Goal: Task Accomplishment & Management: Use online tool/utility

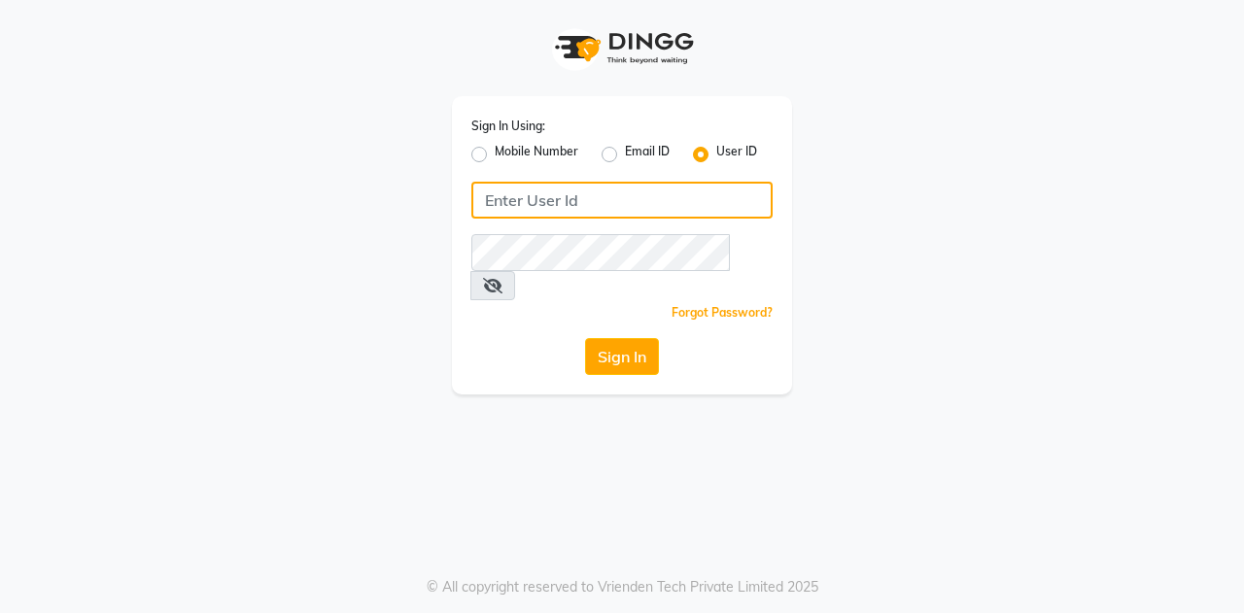
type input "posshe123"
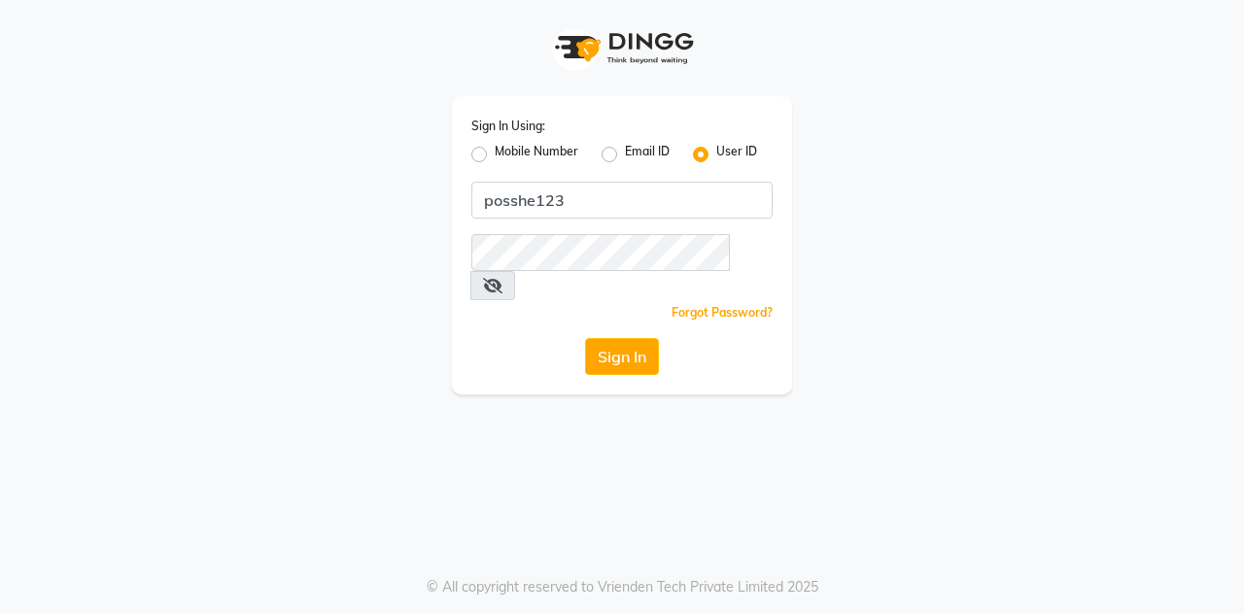
click at [608, 345] on div "Sign In Using: Mobile Number Email ID User ID posshe123 Remember me Forgot Pass…" at bounding box center [622, 245] width 340 height 298
click at [607, 338] on button "Sign In" at bounding box center [622, 356] width 74 height 37
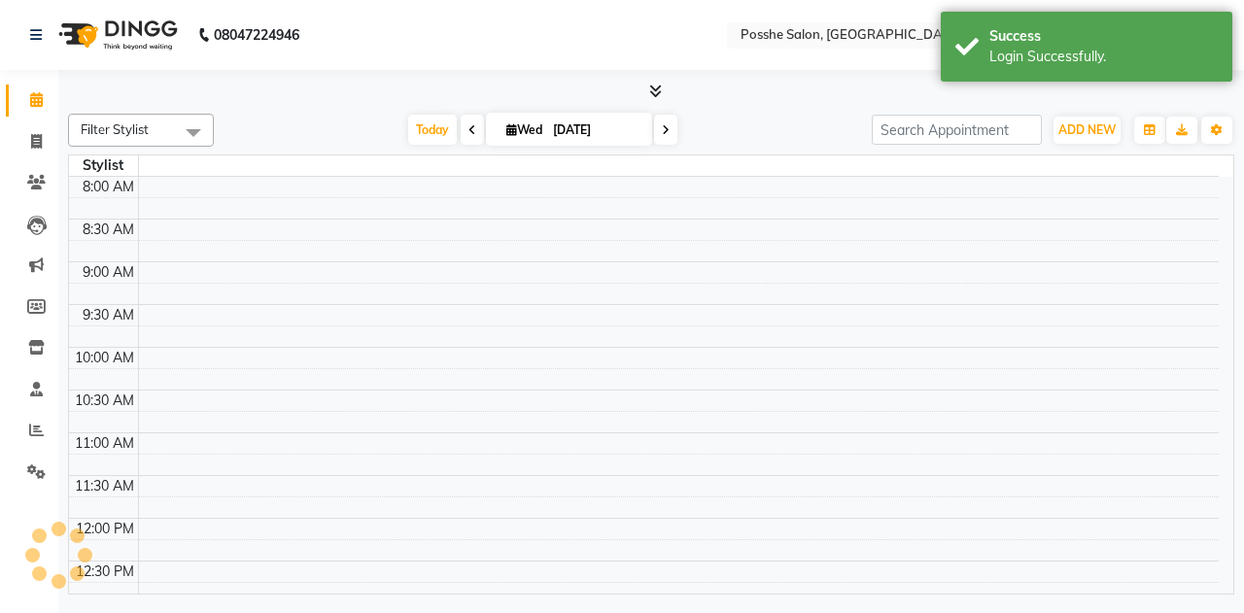
select select "en"
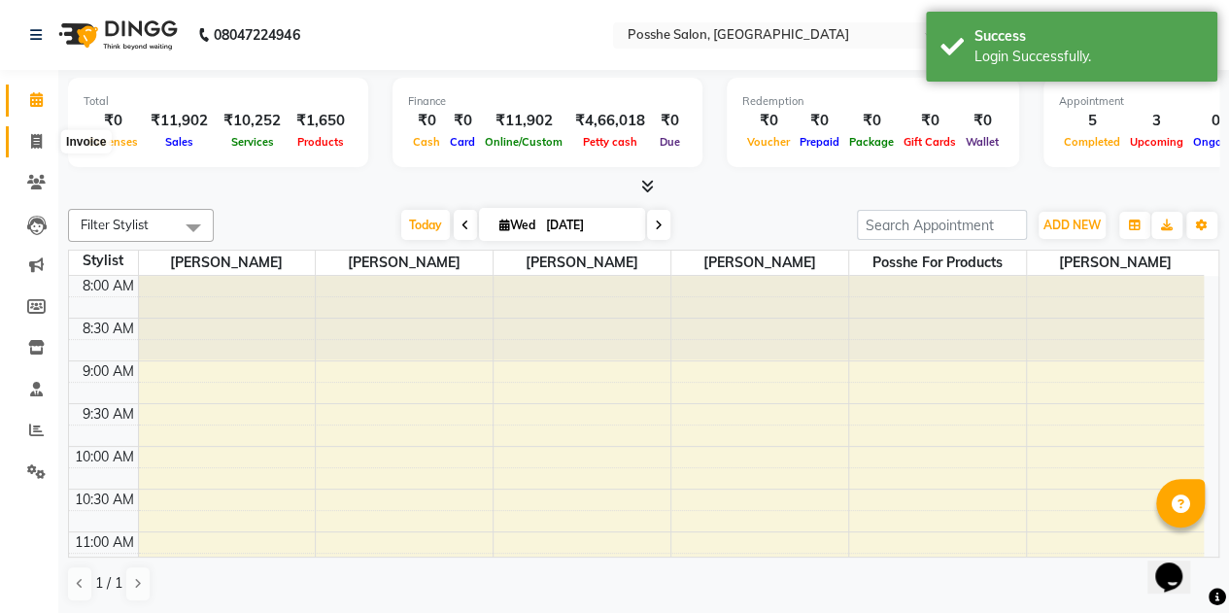
click at [35, 137] on icon at bounding box center [36, 141] width 11 height 15
select select "6052"
select select "service"
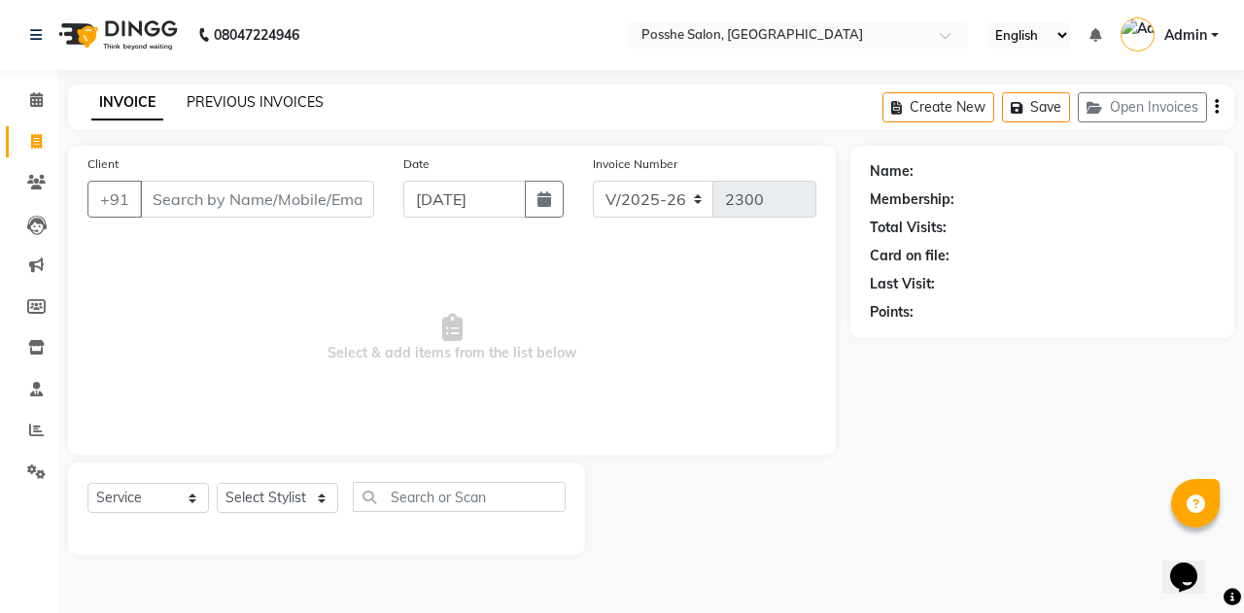
click at [253, 100] on link "PREVIOUS INVOICES" at bounding box center [255, 101] width 137 height 17
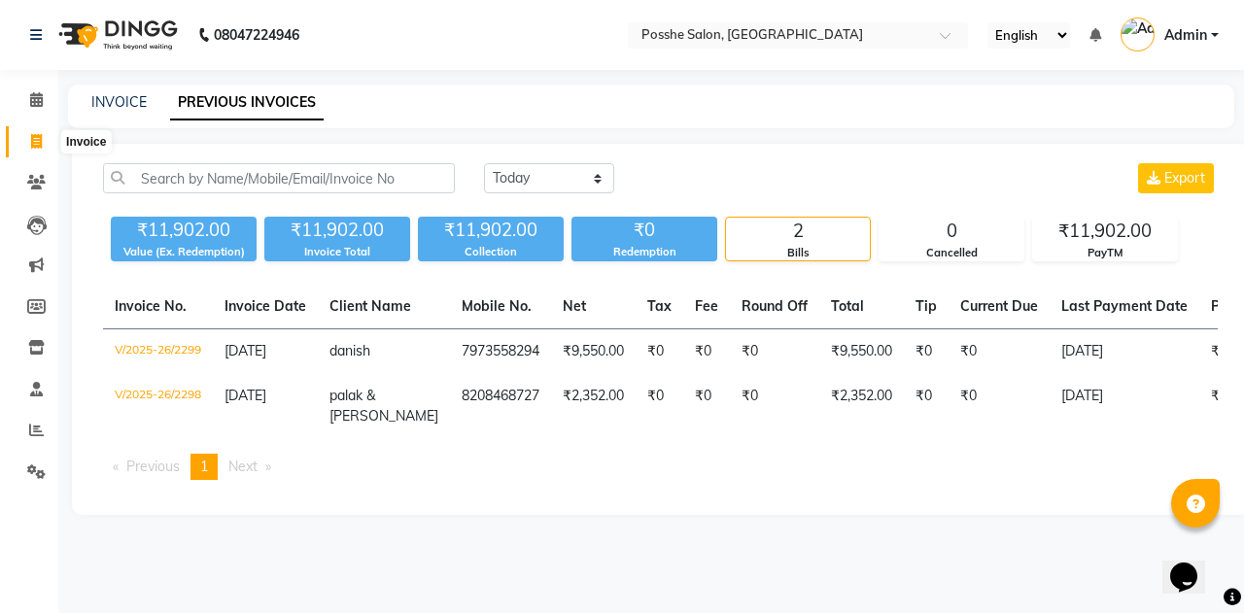
click at [37, 148] on icon at bounding box center [36, 141] width 11 height 15
select select "service"
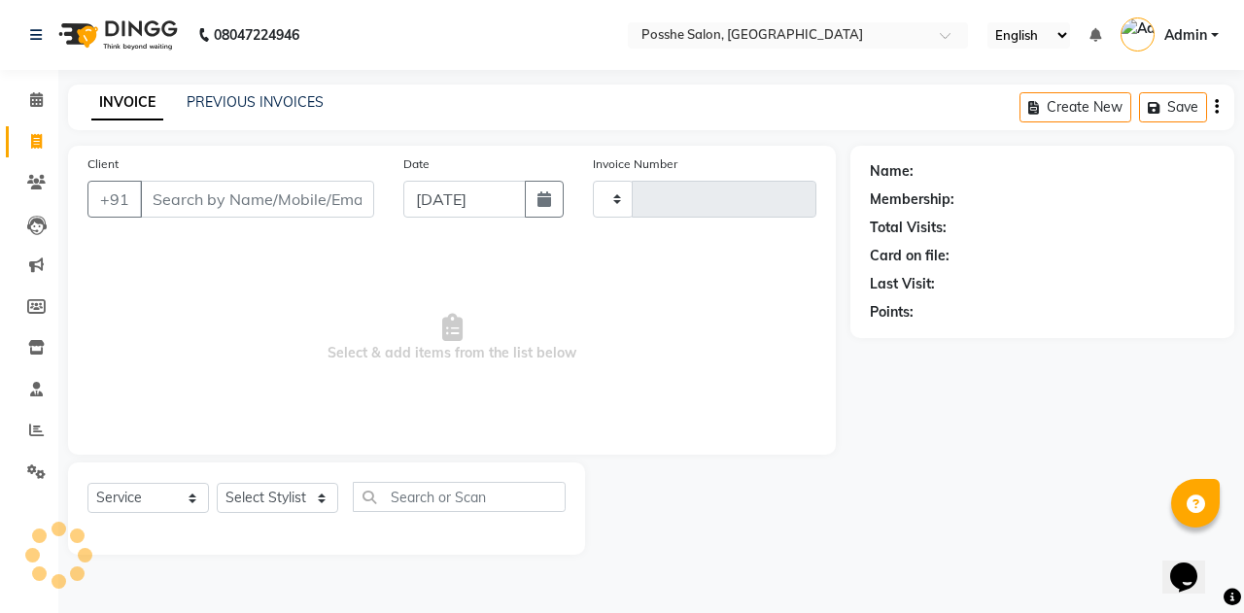
type input "2300"
select select "6052"
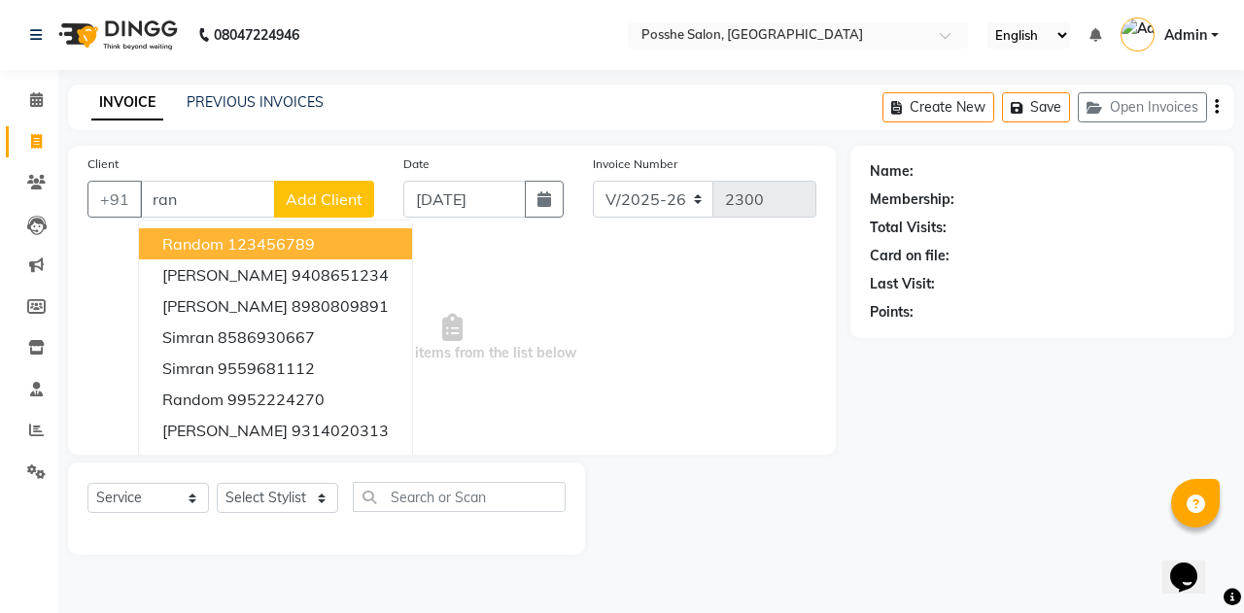
click at [196, 238] on span "random" at bounding box center [192, 243] width 61 height 19
type input "123456789"
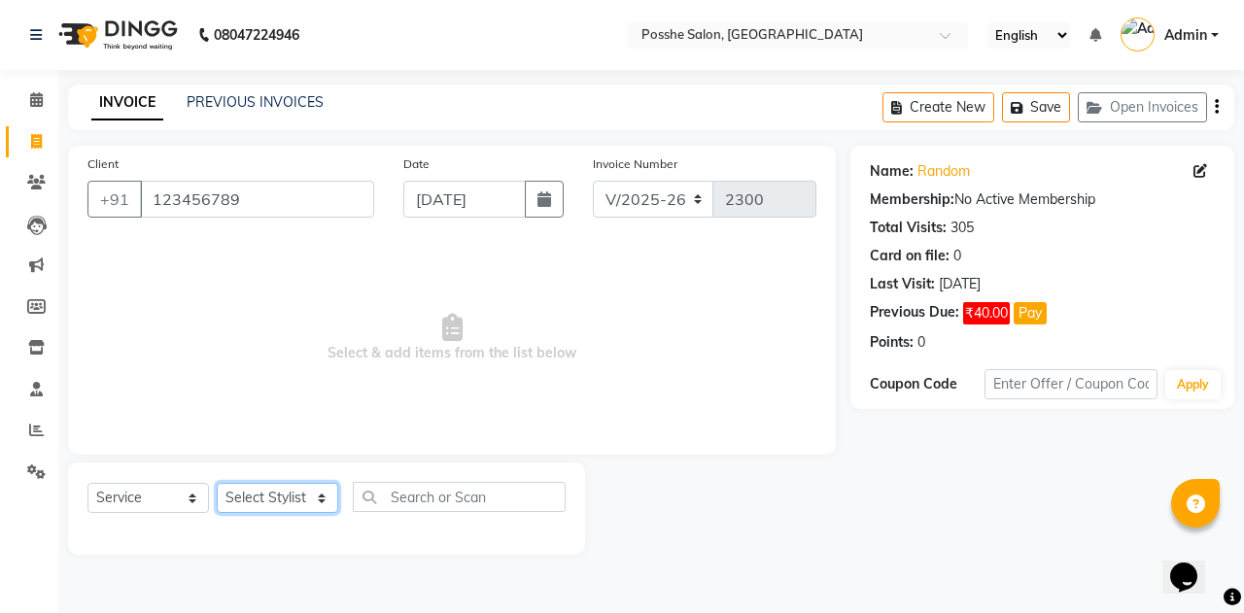
click at [299, 496] on select "Select Stylist [PERSON_NAME] Mali [PERSON_NAME] Posshe for products [PERSON_NAM…" at bounding box center [277, 498] width 121 height 30
select select "43692"
click at [217, 483] on select "Select Stylist [PERSON_NAME] Mali [PERSON_NAME] Posshe for products [PERSON_NAM…" at bounding box center [277, 498] width 121 height 30
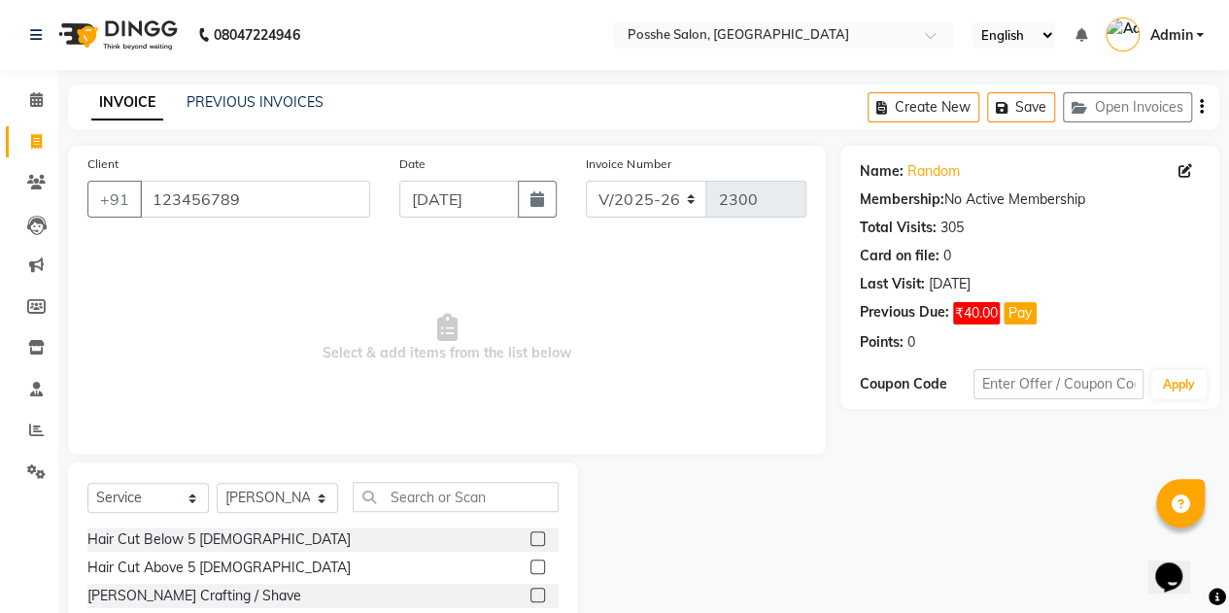
click at [530, 540] on label at bounding box center [537, 538] width 15 height 15
click at [530, 540] on input "checkbox" at bounding box center [536, 539] width 13 height 13
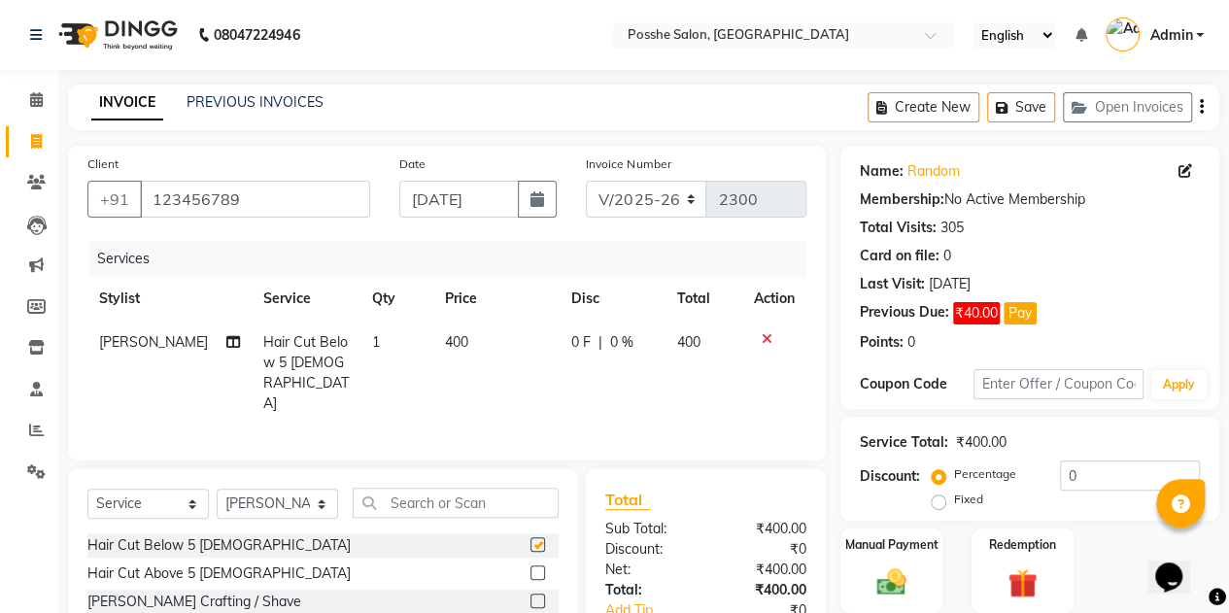
checkbox input "false"
click at [445, 345] on span "400" at bounding box center [456, 341] width 23 height 17
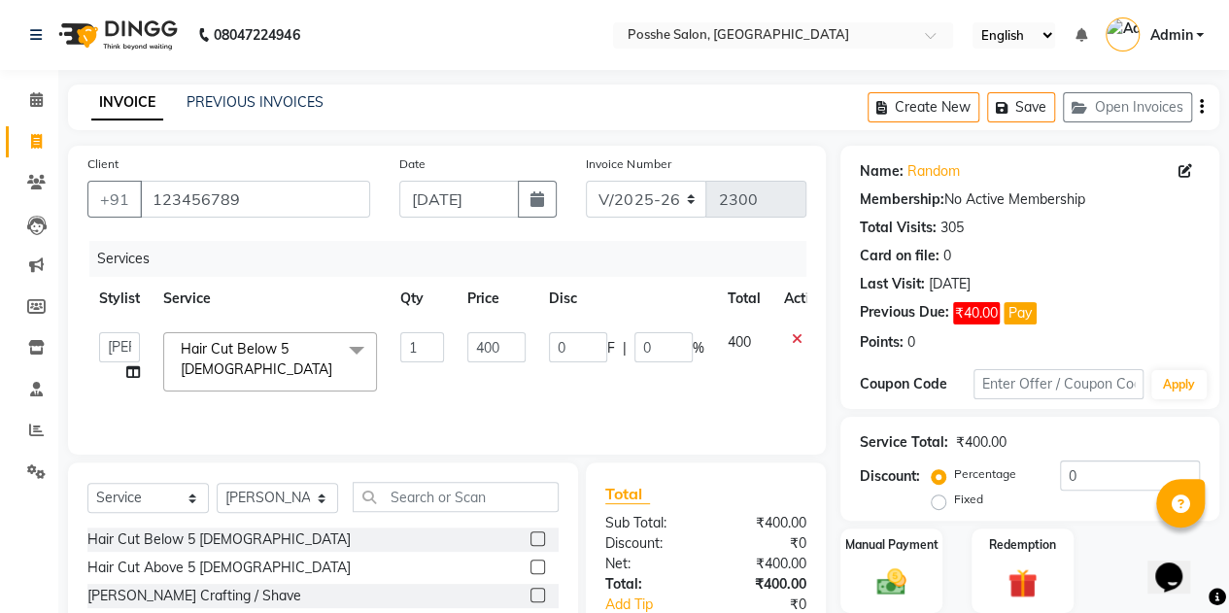
click at [436, 345] on input "1" at bounding box center [422, 347] width 44 height 30
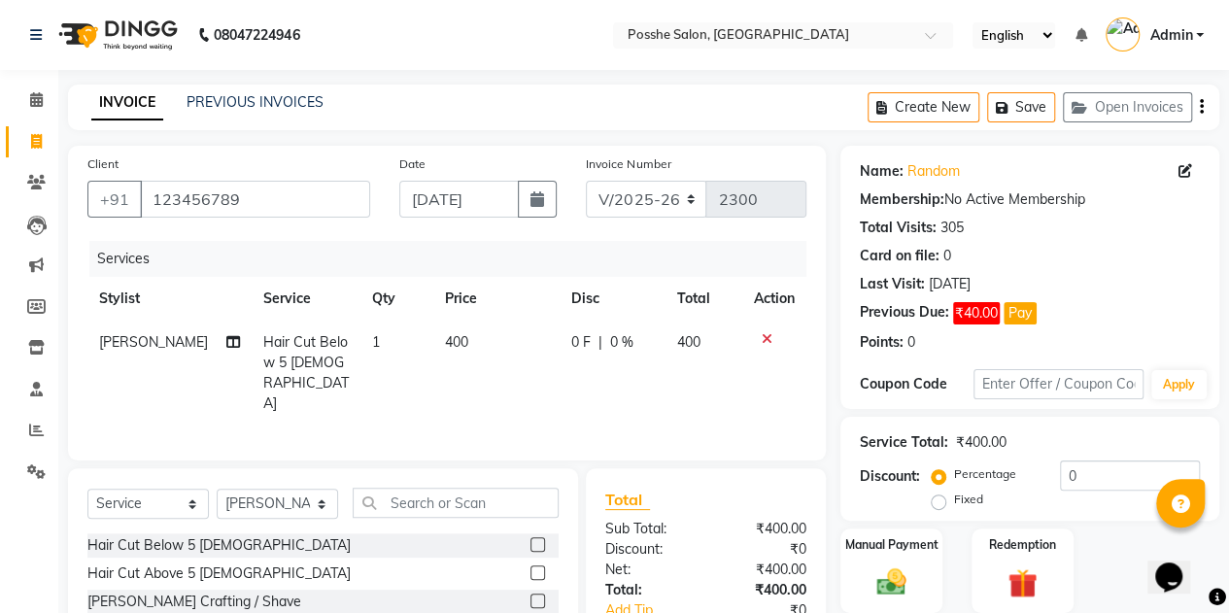
click at [482, 343] on td "400" at bounding box center [496, 373] width 126 height 105
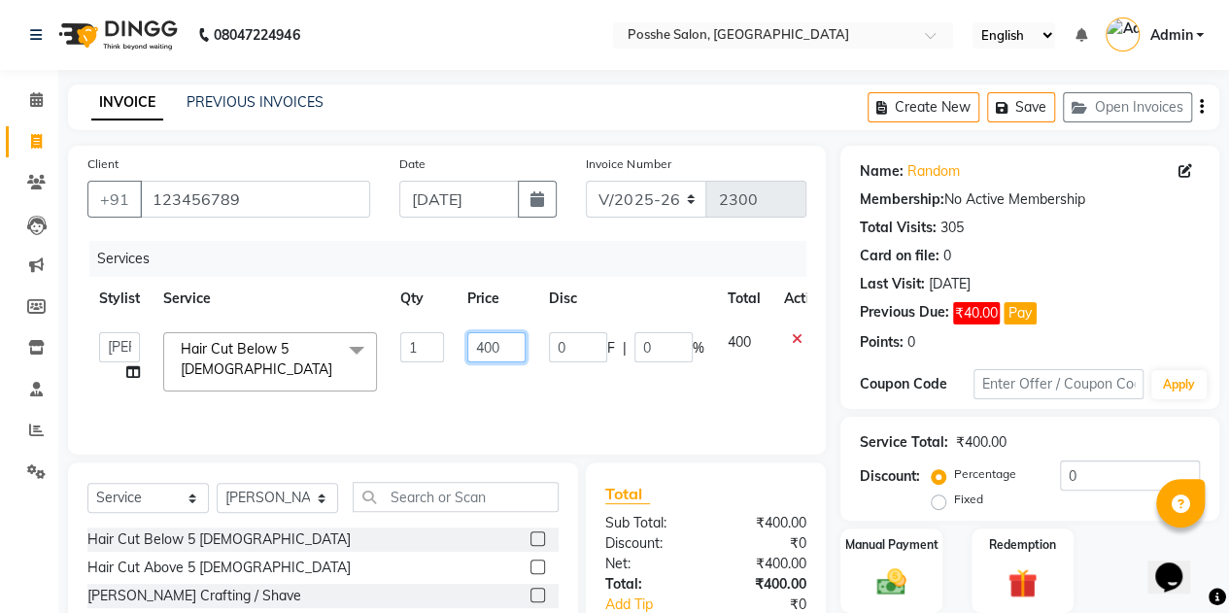
click at [492, 352] on input "400" at bounding box center [496, 347] width 58 height 30
click at [496, 334] on input "530" at bounding box center [496, 347] width 58 height 30
type input "5"
type input "5300"
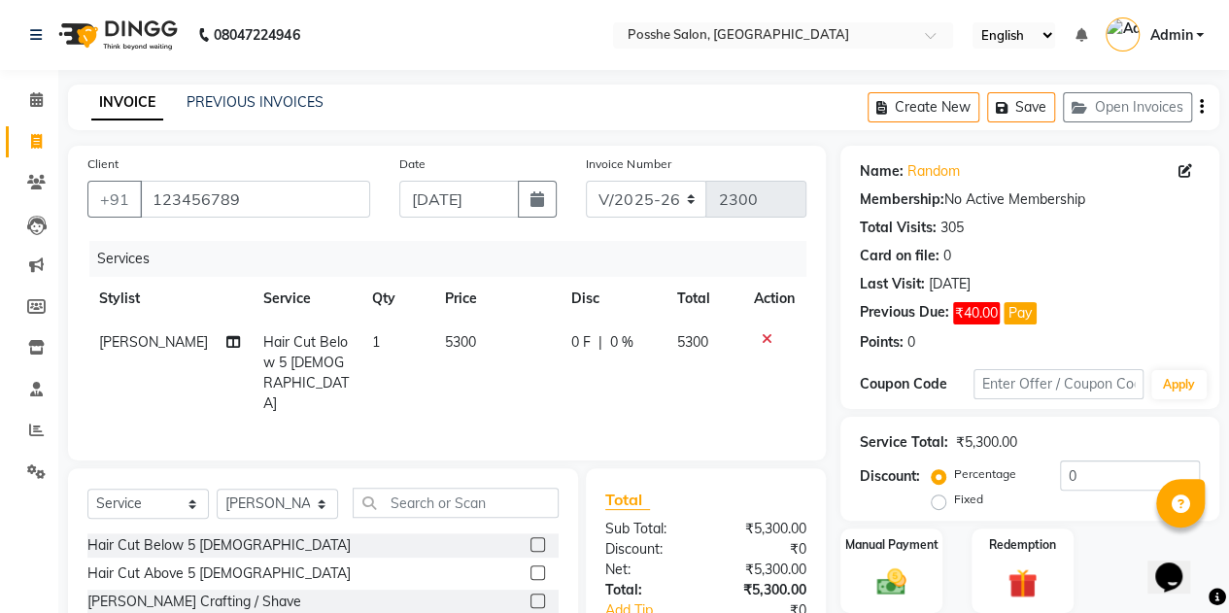
click at [560, 381] on td "0 F | 0 %" at bounding box center [612, 373] width 105 height 105
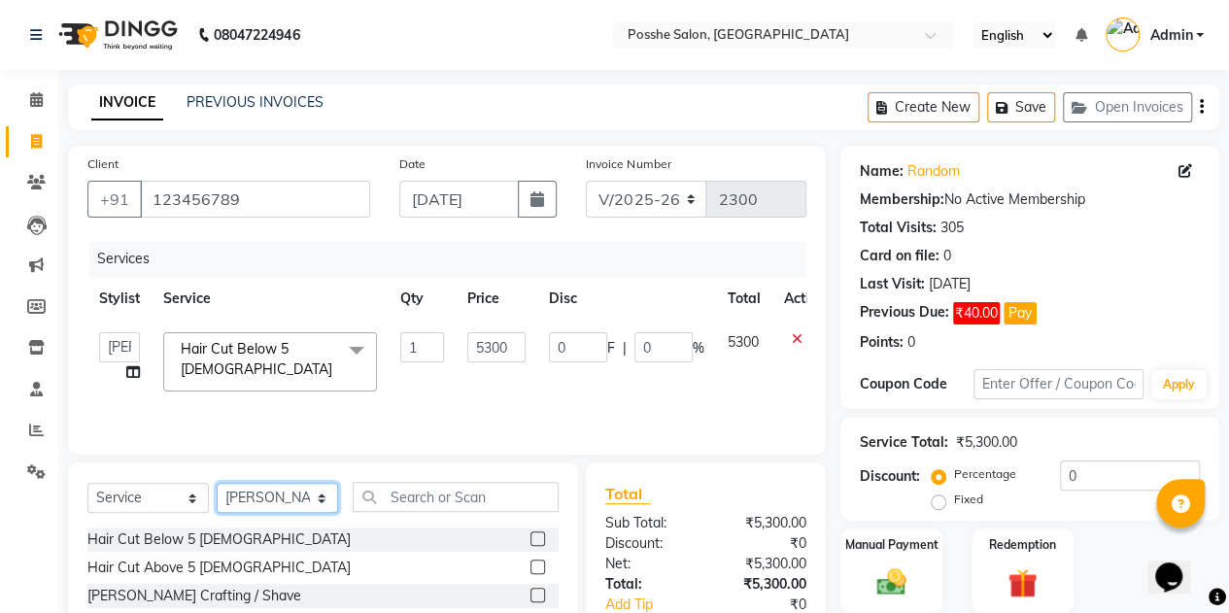
click at [298, 504] on select "Select Stylist [PERSON_NAME] Mali [PERSON_NAME] Posshe for products [PERSON_NAM…" at bounding box center [277, 498] width 121 height 30
select select "43693"
click at [217, 483] on select "Select Stylist [PERSON_NAME] Mali [PERSON_NAME] Posshe for products [PERSON_NAM…" at bounding box center [277, 498] width 121 height 30
click at [530, 566] on label at bounding box center [537, 567] width 15 height 15
click at [530, 566] on input "checkbox" at bounding box center [536, 568] width 13 height 13
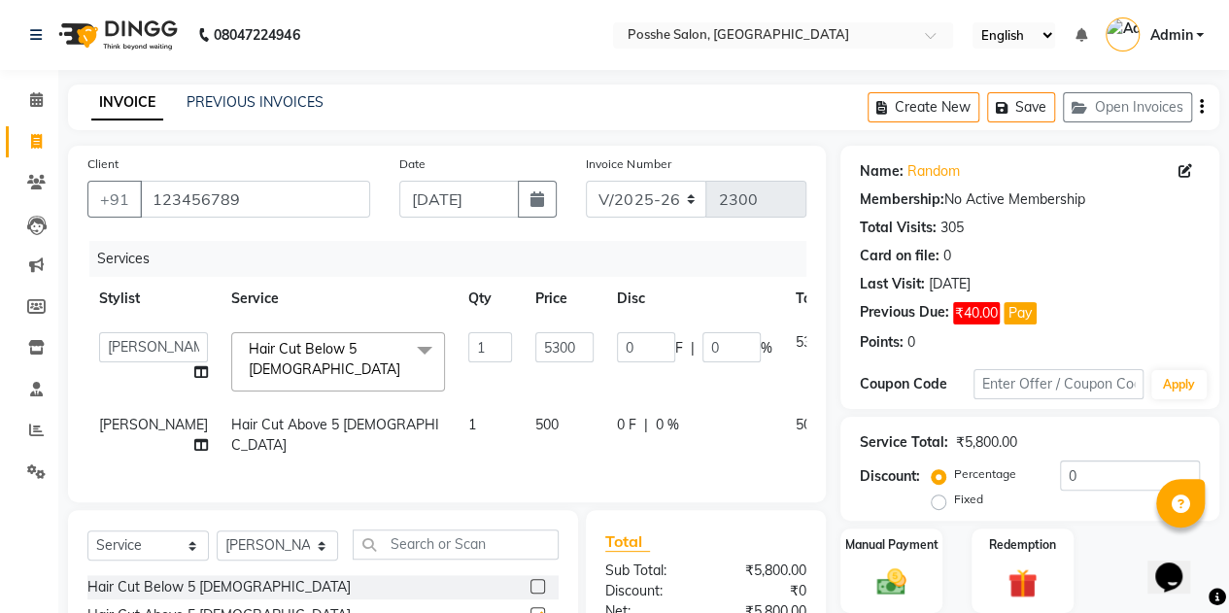
checkbox input "false"
click at [535, 416] on span "500" at bounding box center [546, 424] width 23 height 17
select select "43693"
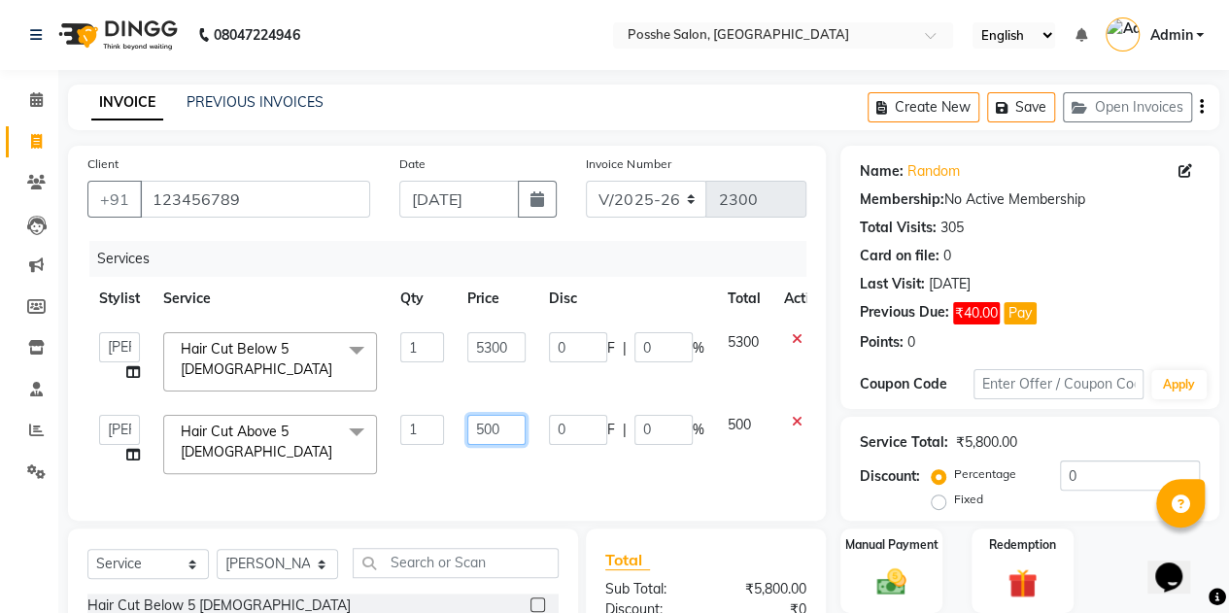
click at [488, 421] on input "500" at bounding box center [496, 430] width 58 height 30
type input "2850"
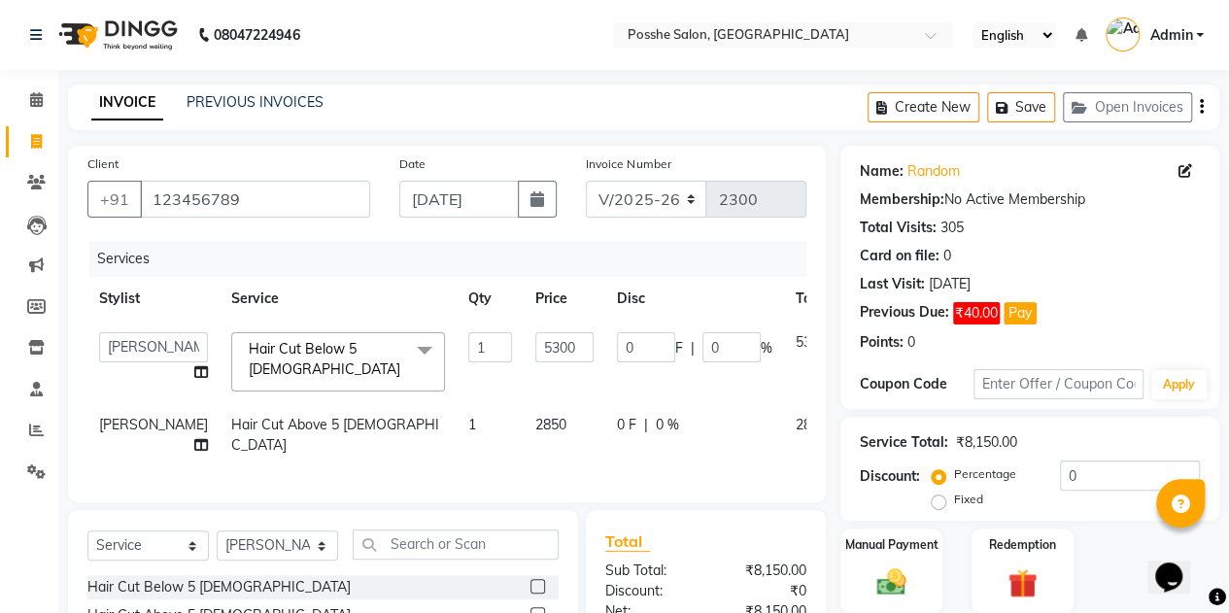
click at [605, 450] on td "0 F | 0 %" at bounding box center [694, 435] width 179 height 64
select select "43693"
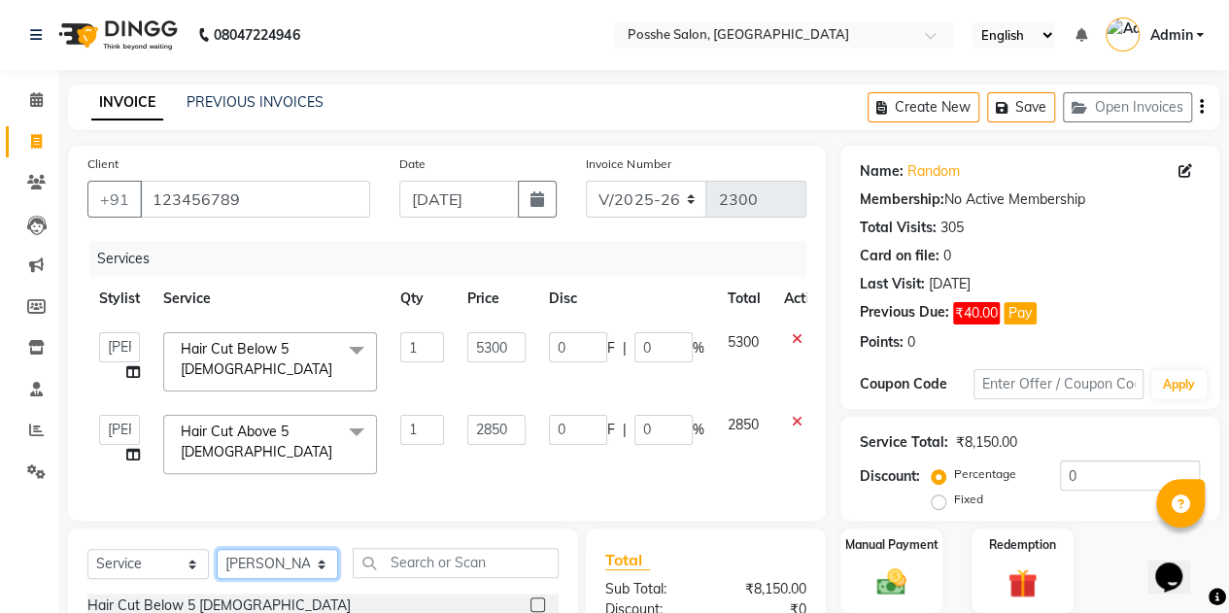
click at [243, 569] on select "Select Stylist [PERSON_NAME] Mali [PERSON_NAME] Posshe for products [PERSON_NAM…" at bounding box center [277, 564] width 121 height 30
select select "84524"
click at [217, 549] on select "Select Stylist [PERSON_NAME] Mali [PERSON_NAME] Posshe for products [PERSON_NAM…" at bounding box center [277, 564] width 121 height 30
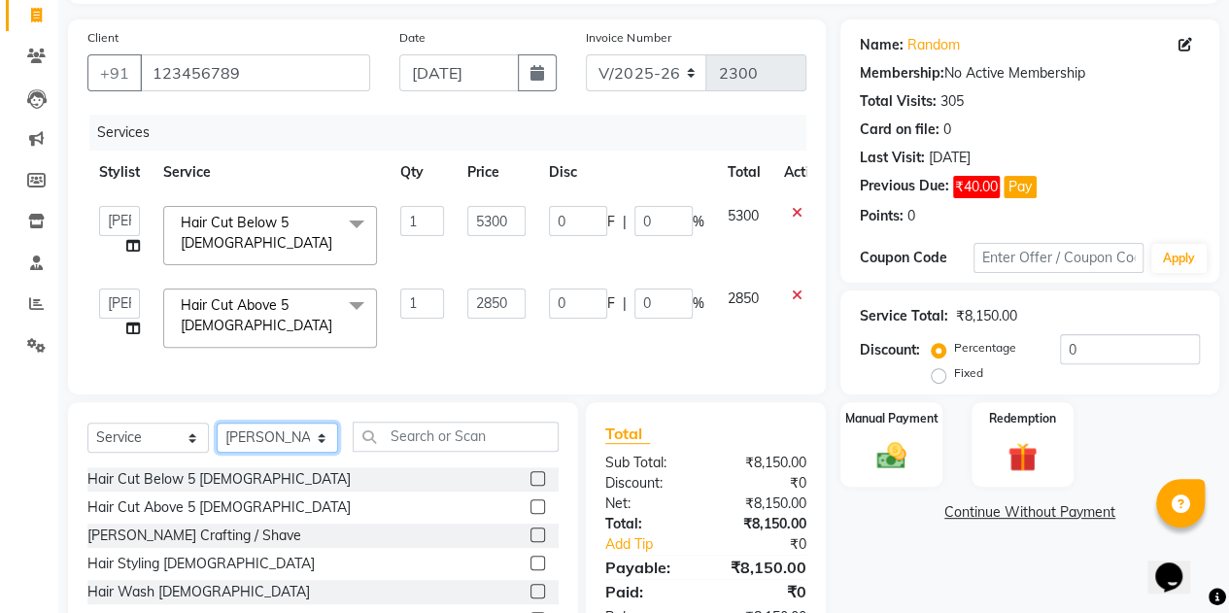
scroll to position [152, 0]
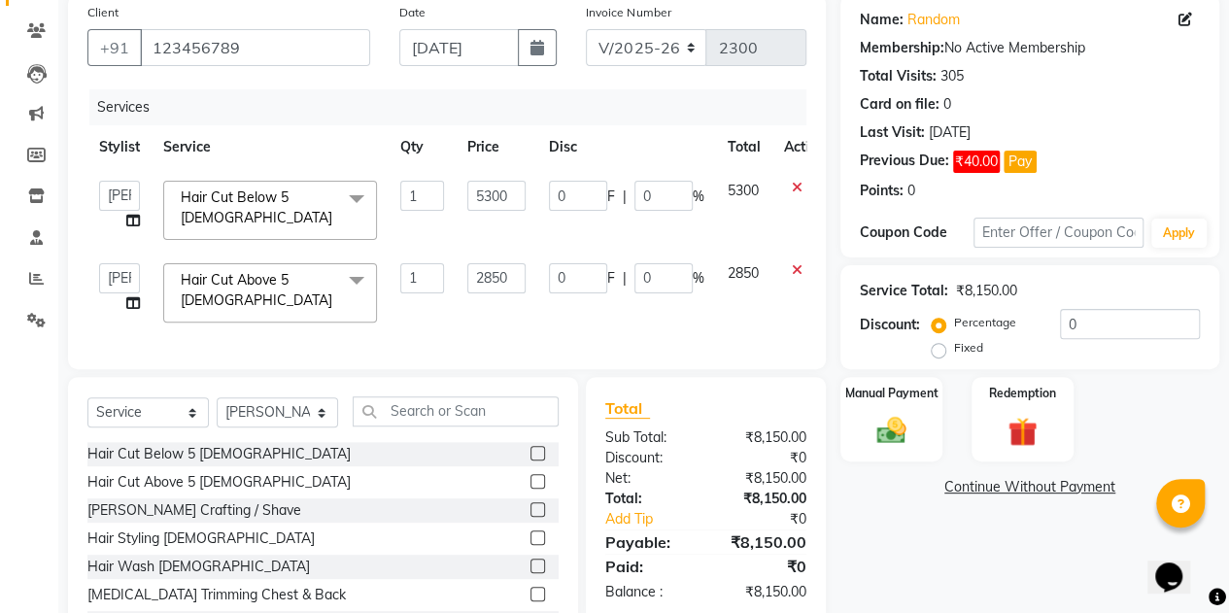
click at [530, 563] on label at bounding box center [537, 566] width 15 height 15
click at [530, 563] on input "checkbox" at bounding box center [536, 567] width 13 height 13
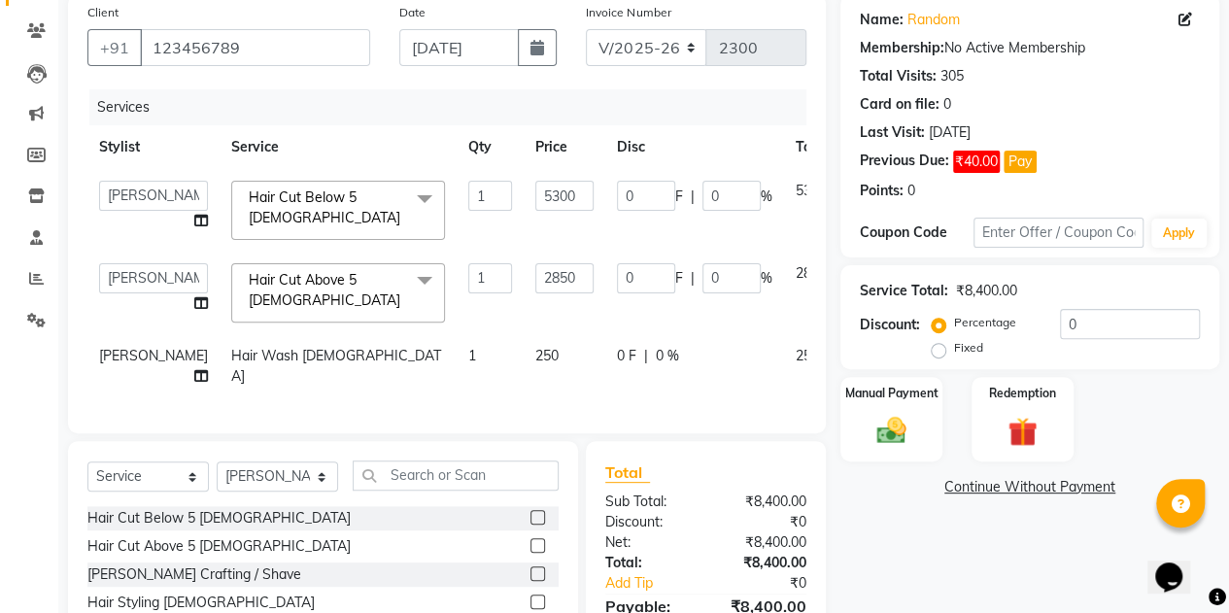
checkbox input "false"
click at [535, 347] on span "250" at bounding box center [546, 355] width 23 height 17
select select "84524"
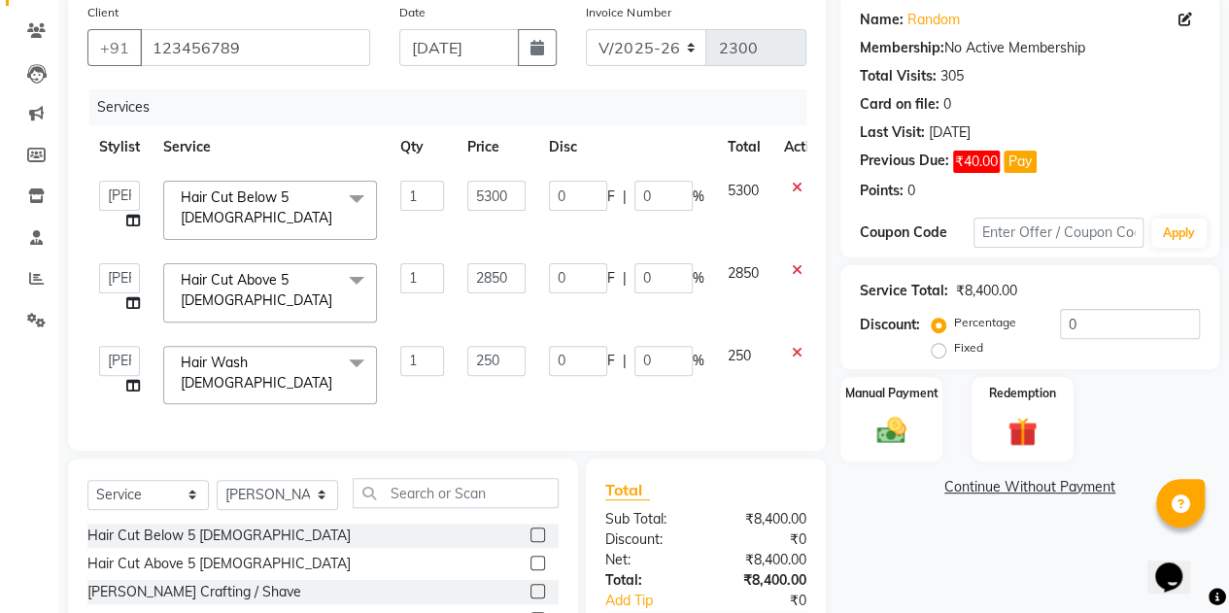
click at [481, 346] on input "250" at bounding box center [496, 361] width 58 height 30
type input "2550"
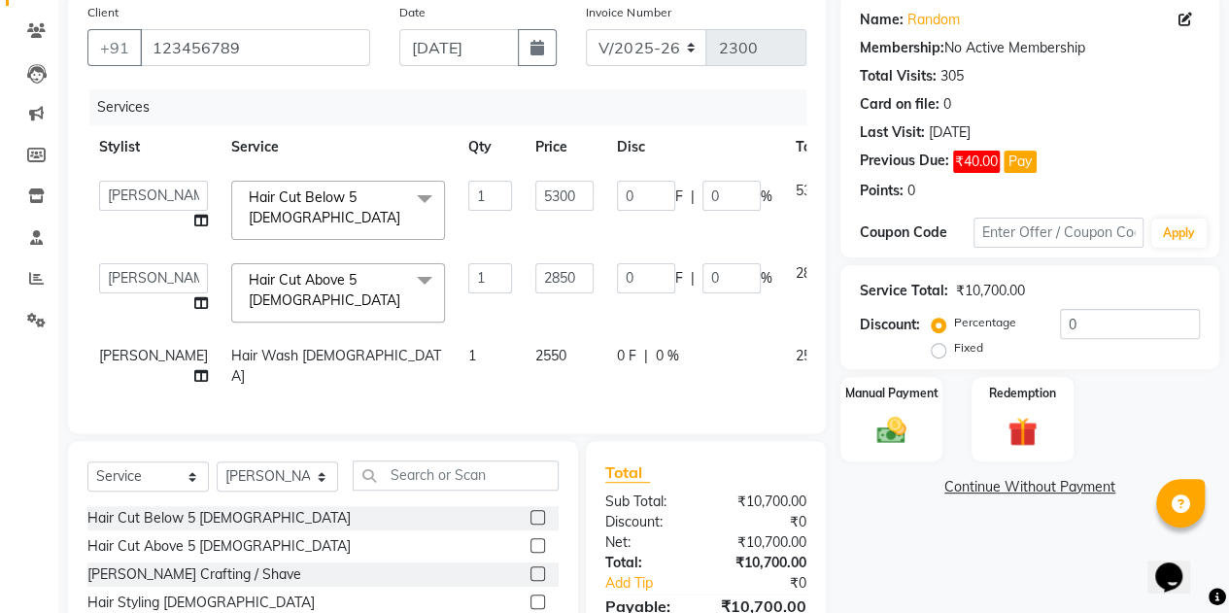
click at [605, 373] on td "0 F | 0 %" at bounding box center [694, 366] width 179 height 64
select select "84524"
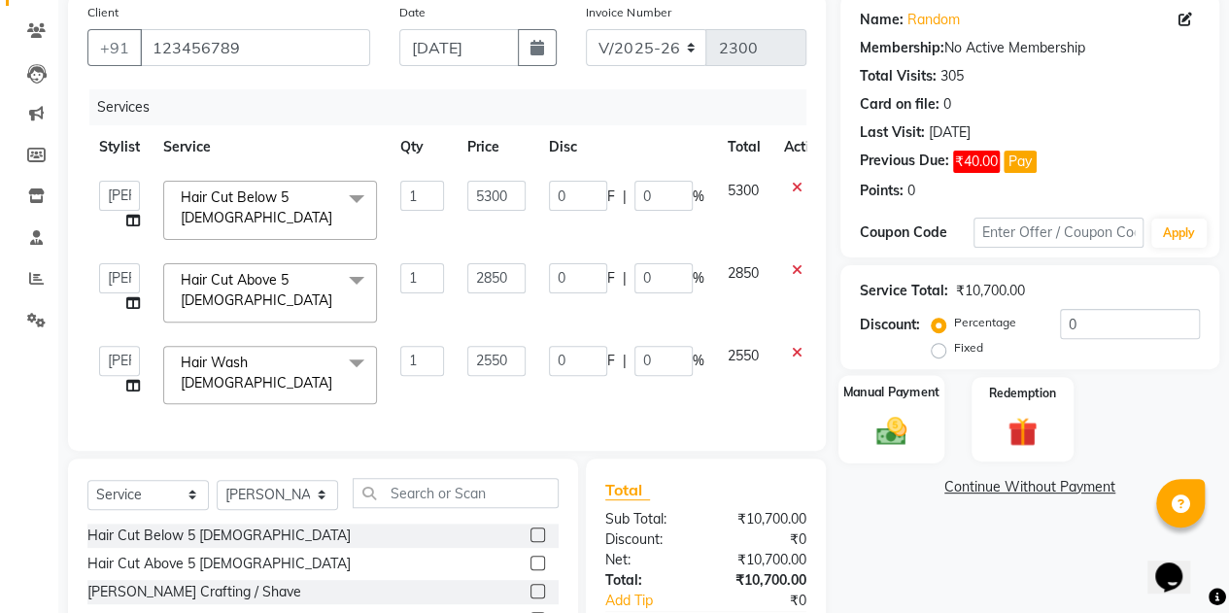
click at [897, 438] on img at bounding box center [892, 430] width 50 height 35
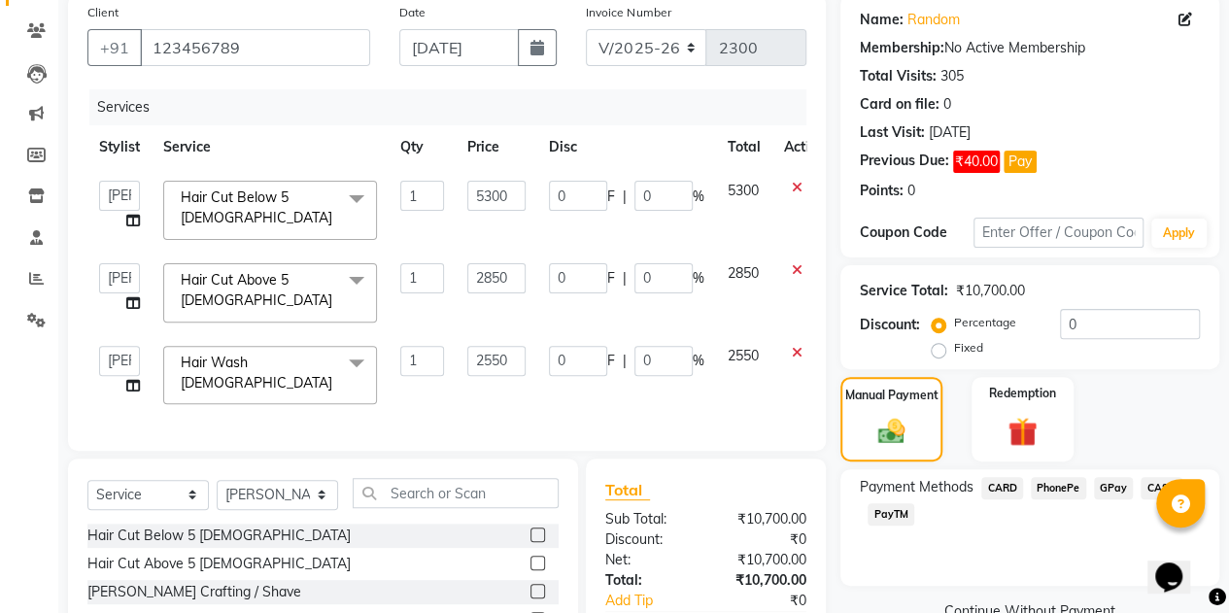
click at [943, 560] on div "Payment Methods CARD PhonePe GPay CASH PayTM" at bounding box center [1029, 527] width 379 height 117
click at [896, 514] on span "PayTM" at bounding box center [891, 514] width 47 height 22
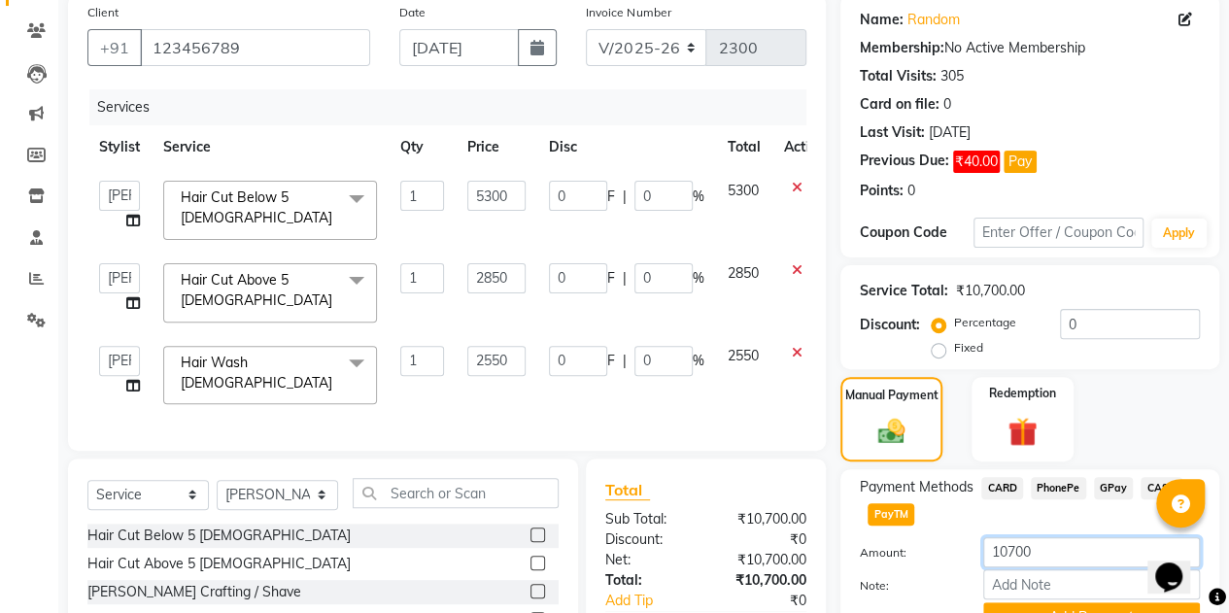
click at [1018, 559] on input "10700" at bounding box center [1091, 552] width 217 height 30
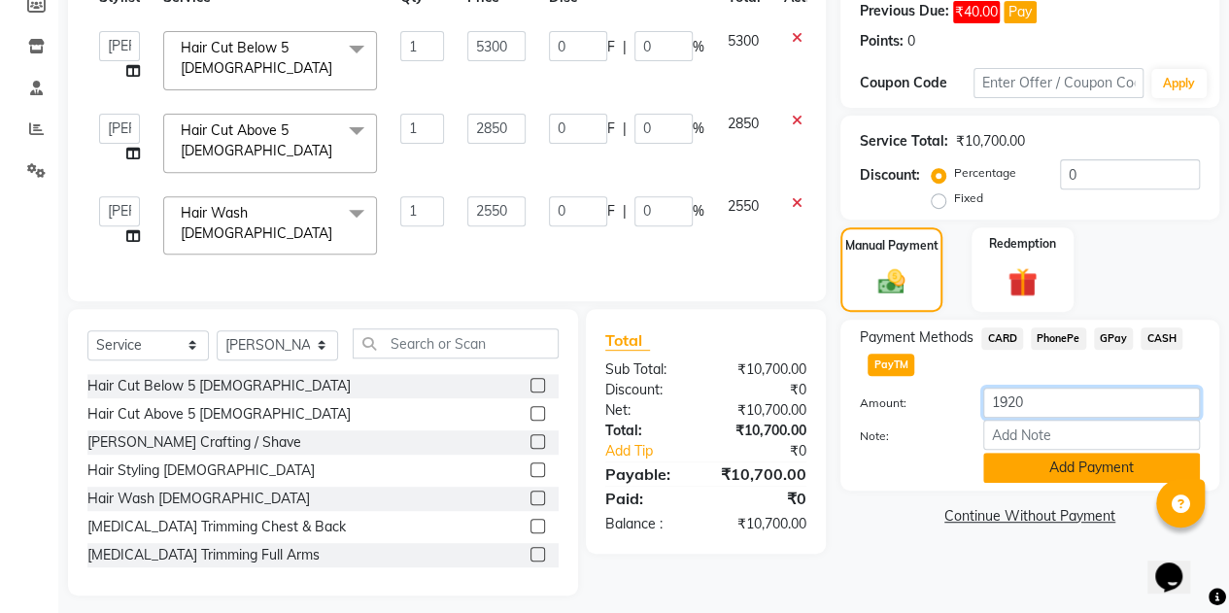
type input "1920"
click at [1032, 468] on button "Add Payment" at bounding box center [1091, 468] width 217 height 30
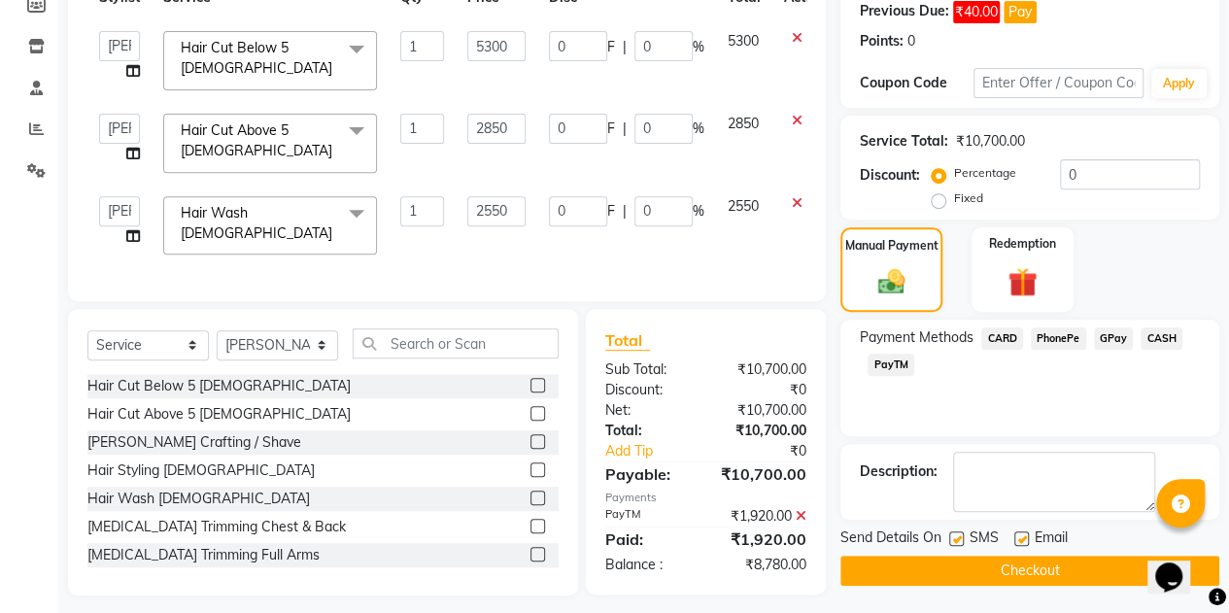
click at [1158, 337] on span "CASH" at bounding box center [1162, 338] width 42 height 22
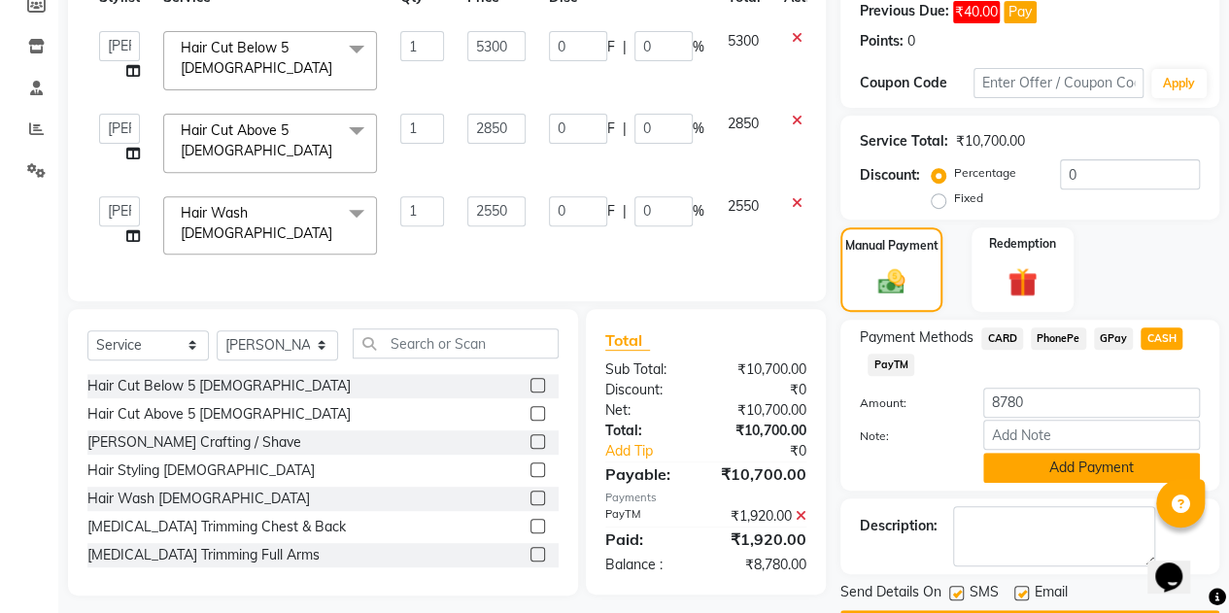
click at [1080, 461] on button "Add Payment" at bounding box center [1091, 468] width 217 height 30
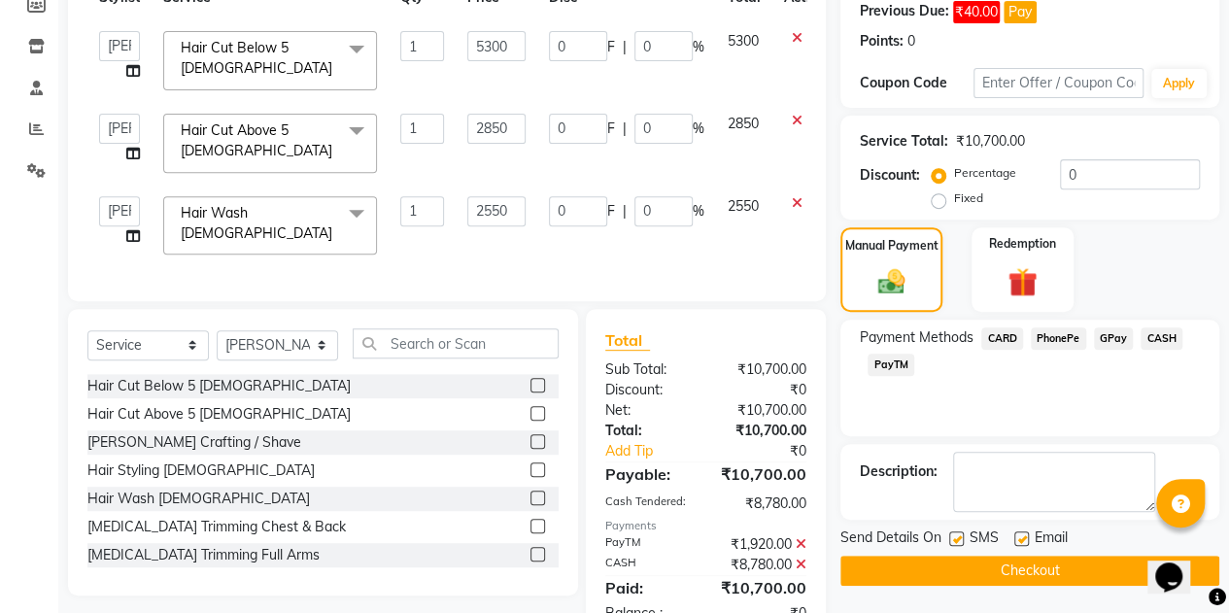
scroll to position [348, 0]
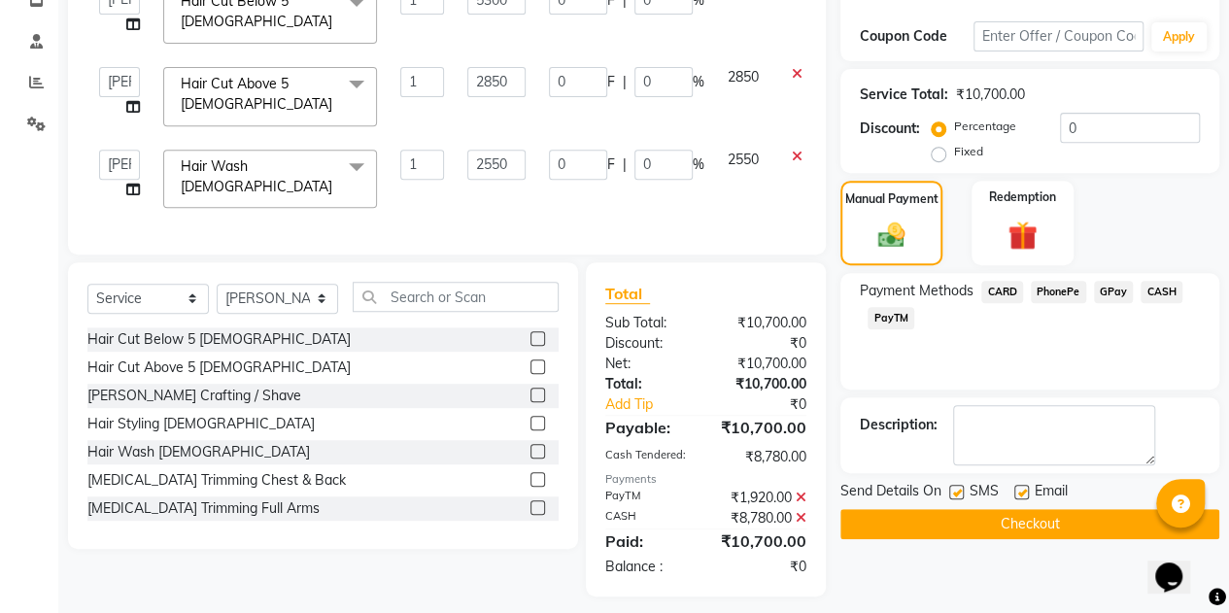
click at [1022, 482] on div "Email" at bounding box center [1048, 493] width 69 height 24
click at [1022, 491] on label at bounding box center [1021, 492] width 15 height 15
click at [1022, 491] on input "checkbox" at bounding box center [1020, 493] width 13 height 13
checkbox input "false"
click at [958, 489] on label at bounding box center [956, 492] width 15 height 15
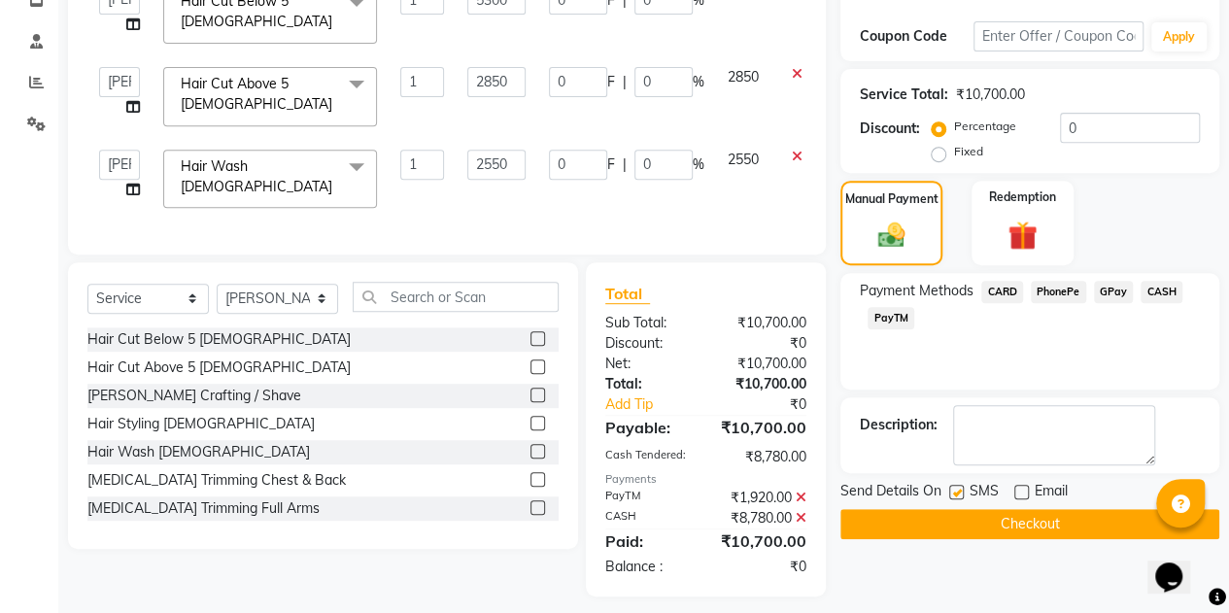
click at [958, 489] on input "checkbox" at bounding box center [955, 493] width 13 height 13
checkbox input "false"
click at [968, 519] on button "Checkout" at bounding box center [1029, 524] width 379 height 30
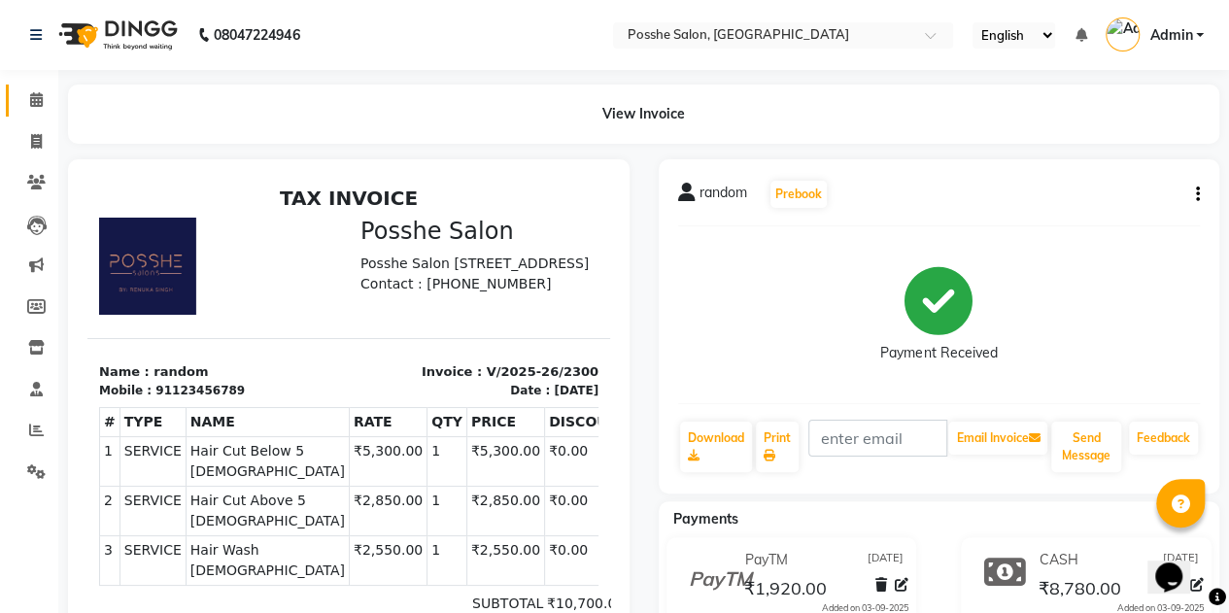
click at [39, 106] on icon at bounding box center [36, 99] width 13 height 15
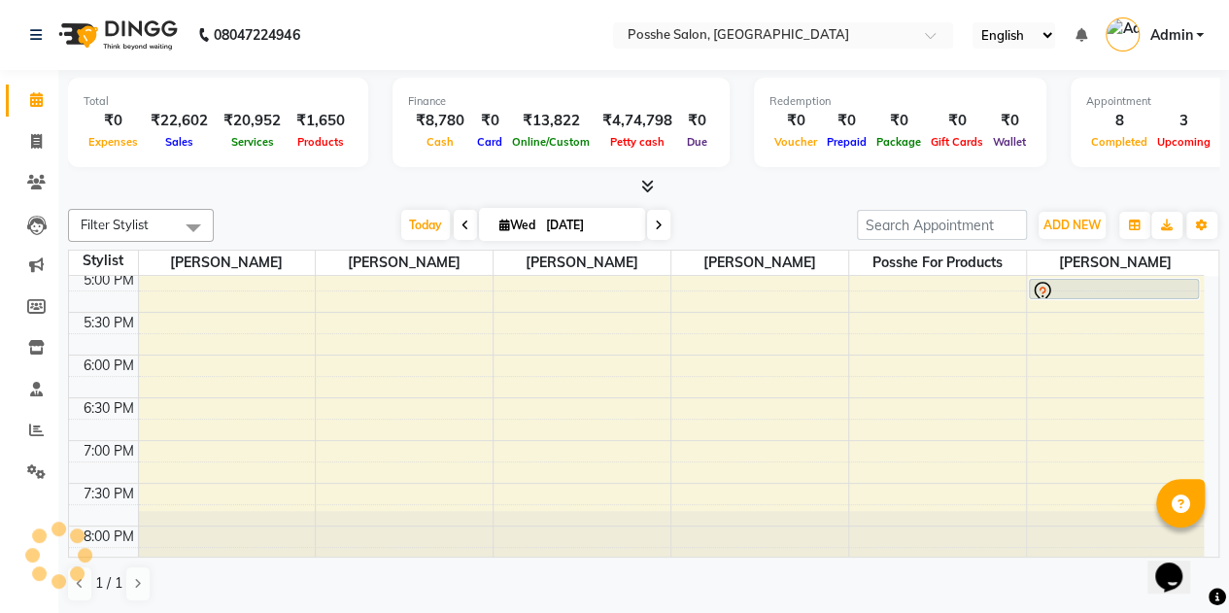
scroll to position [811, 0]
